Goal: Task Accomplishment & Management: Use online tool/utility

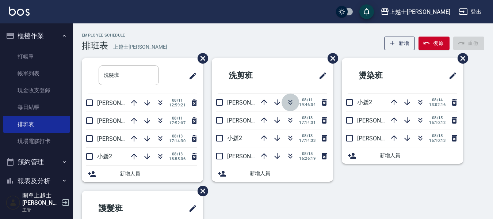
click at [290, 102] on icon "button" at bounding box center [291, 101] width 4 height 3
click at [161, 102] on icon "button" at bounding box center [160, 102] width 9 height 9
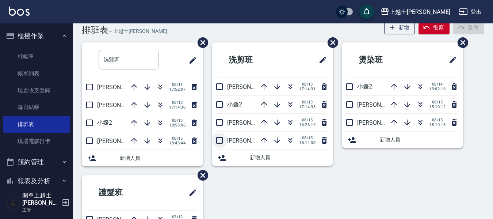
scroll to position [15, 0]
drag, startPoint x: 199, startPoint y: 101, endPoint x: 206, endPoint y: 98, distance: 6.9
drag, startPoint x: 206, startPoint y: 98, endPoint x: 147, endPoint y: 126, distance: 65.0
click at [147, 126] on icon "button" at bounding box center [147, 123] width 6 height 6
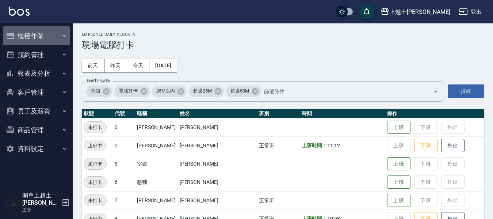
click at [26, 36] on button "櫃檯作業" at bounding box center [36, 35] width 67 height 19
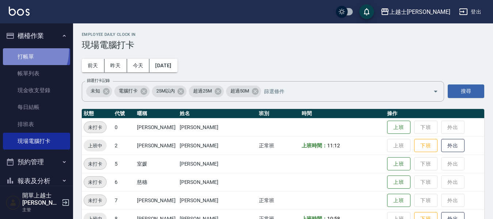
click at [22, 50] on link "打帳單" at bounding box center [36, 56] width 67 height 17
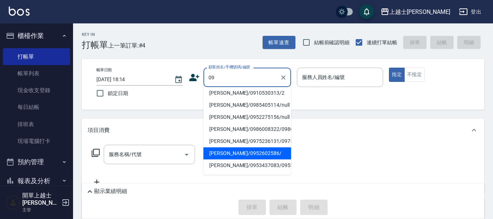
scroll to position [62, 0]
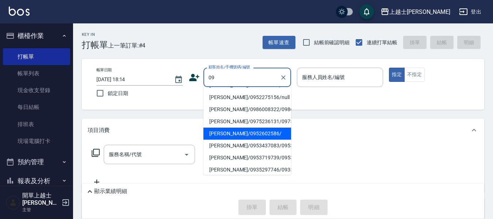
type input "[PERSON_NAME]/0952602586/"
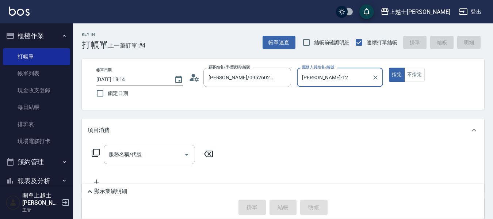
type input "[PERSON_NAME]-12"
click at [389, 68] on button "指定" at bounding box center [397, 75] width 16 height 14
type button "true"
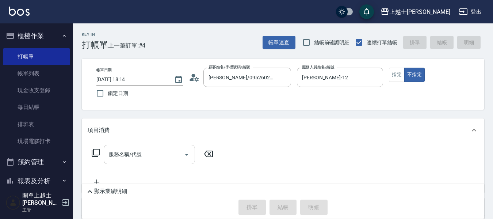
click at [150, 162] on div "服務名稱/代號" at bounding box center [149, 154] width 91 height 19
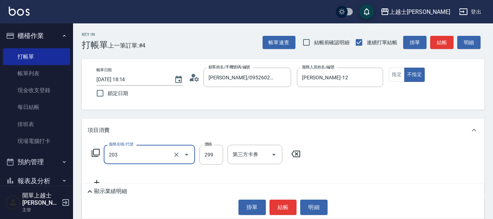
type input "B級洗+剪(203)"
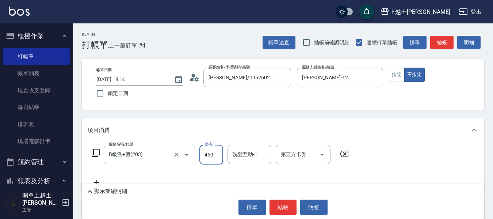
type input "450"
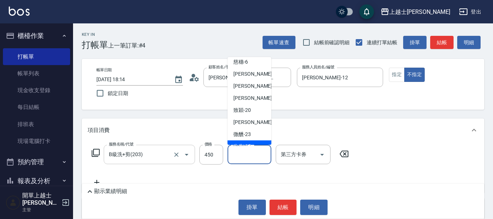
scroll to position [80, 0]
type input "小葉-26"
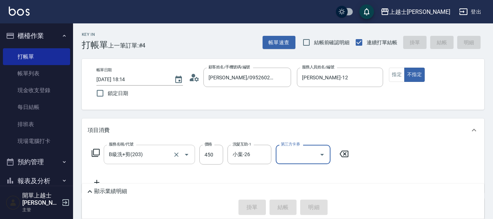
type input "[DATE] 18:15"
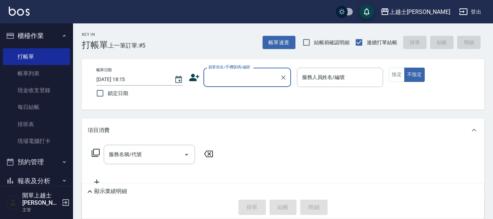
scroll to position [37, 0]
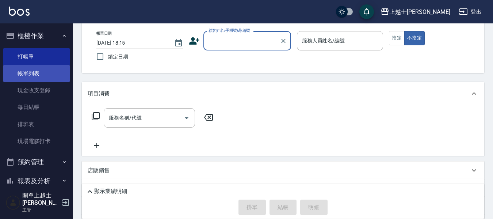
click at [46, 69] on link "帳單列表" at bounding box center [36, 73] width 67 height 17
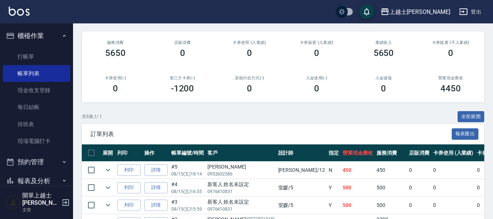
scroll to position [73, 0]
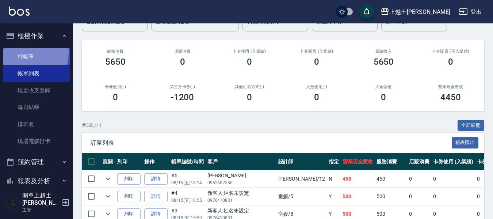
click at [16, 51] on link "打帳單" at bounding box center [36, 56] width 67 height 17
